Goal: Information Seeking & Learning: Find specific fact

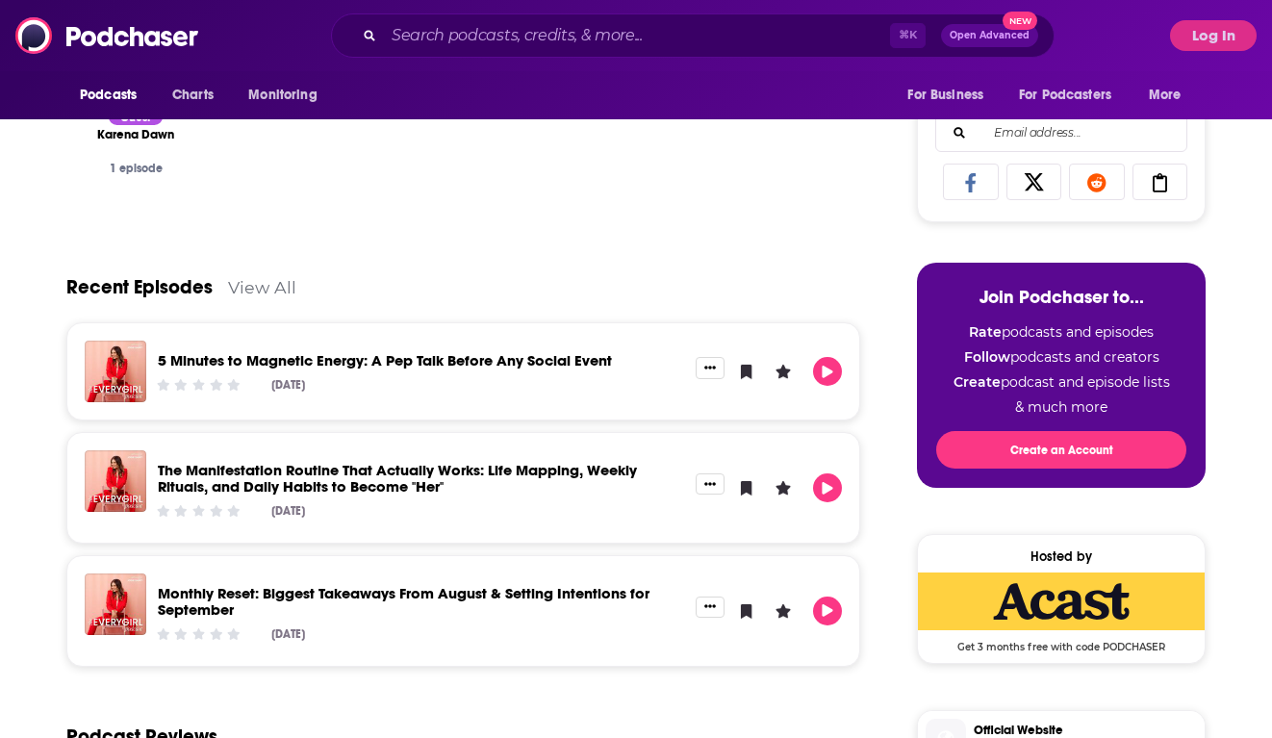
click at [466, 9] on div "Podcasts Charts Monitoring ⌘ K Open Advanced New For Business For Podcasters Mo…" at bounding box center [636, 35] width 1272 height 71
click at [454, 24] on input "Search podcasts, credits, & more..." at bounding box center [637, 35] width 506 height 31
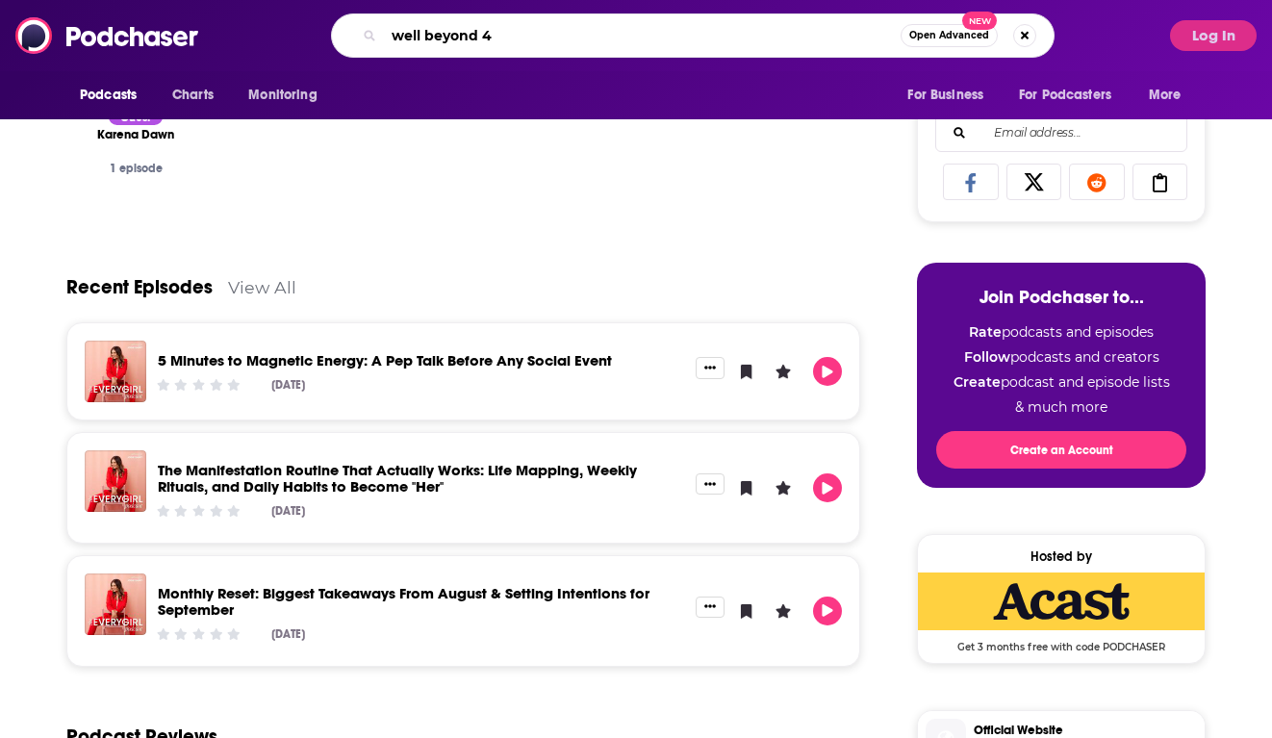
type input "well beyond 40"
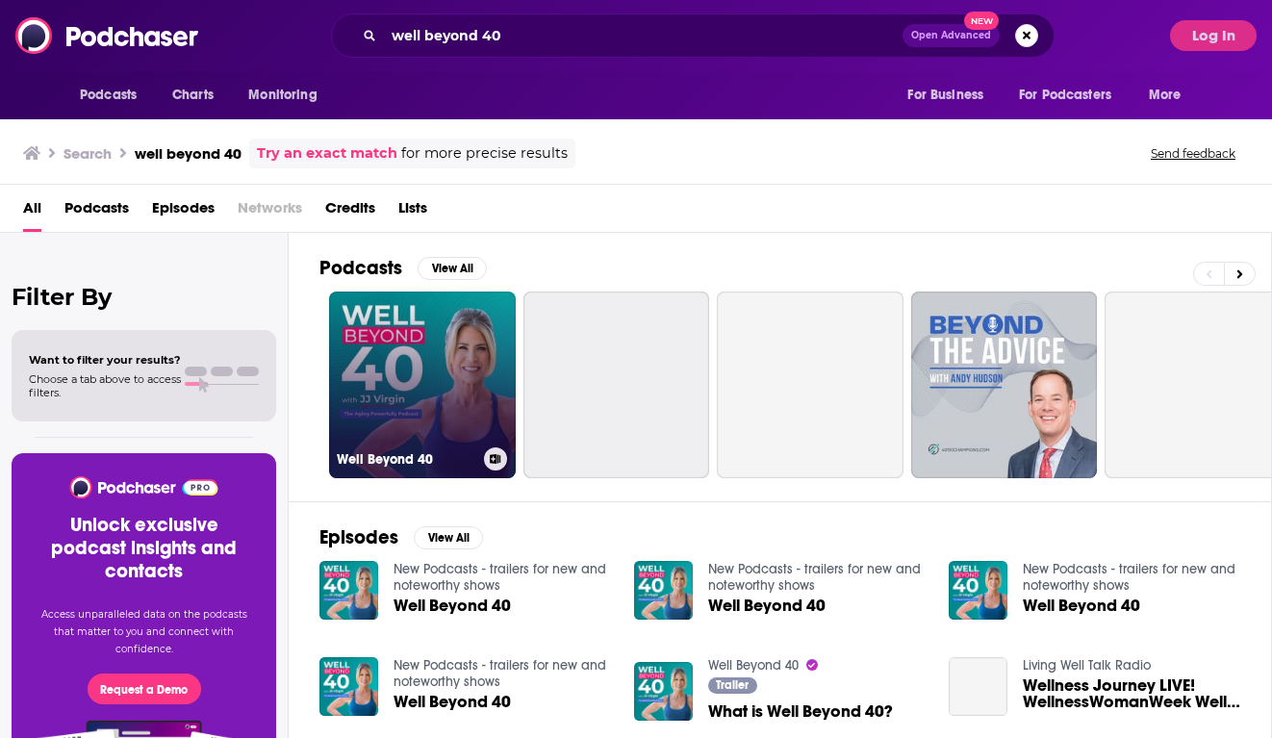
click at [479, 322] on link "Well Beyond 40" at bounding box center [422, 385] width 187 height 187
